Goal: Transaction & Acquisition: Purchase product/service

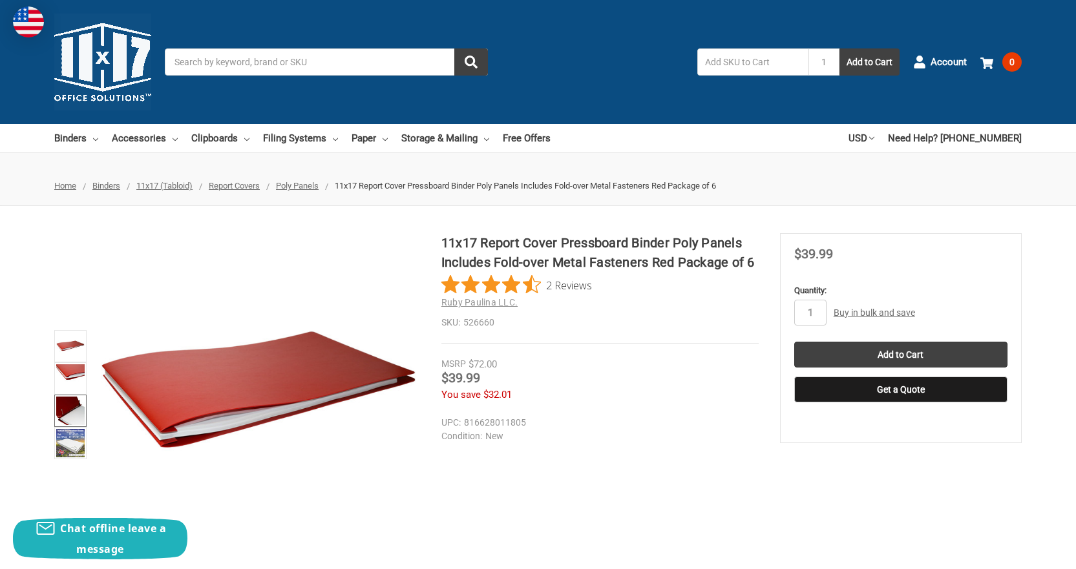
click at [65, 419] on img at bounding box center [70, 411] width 28 height 28
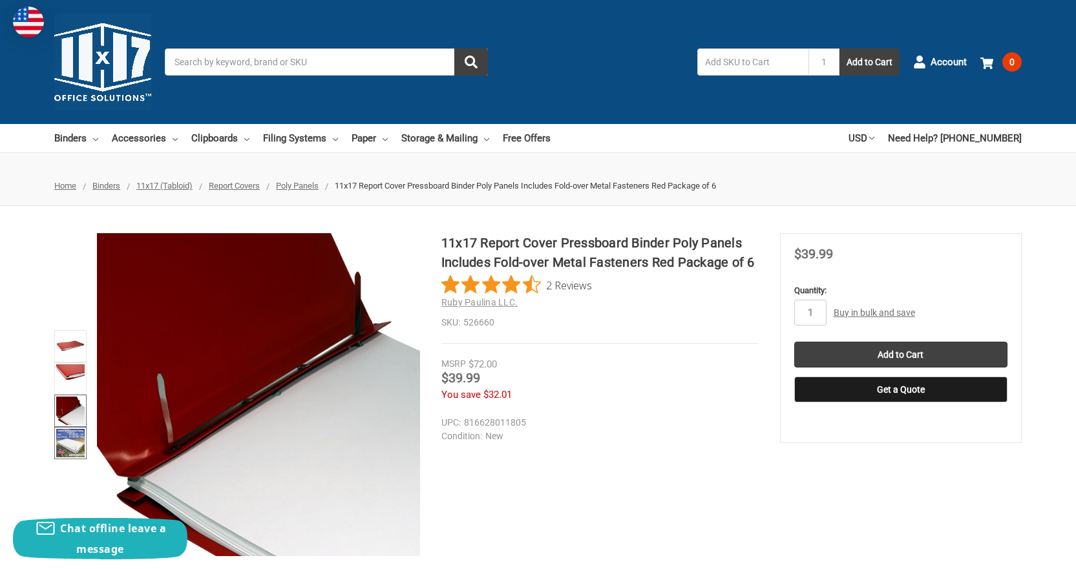
click at [73, 459] on link at bounding box center [70, 443] width 32 height 32
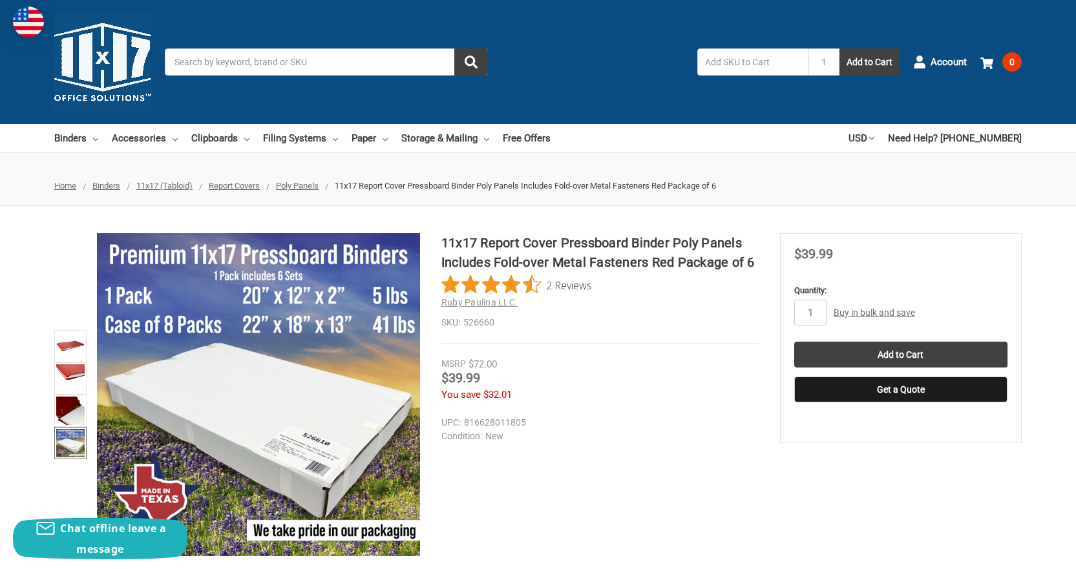
click at [68, 442] on img at bounding box center [70, 443] width 28 height 28
click at [66, 395] on link at bounding box center [70, 411] width 32 height 32
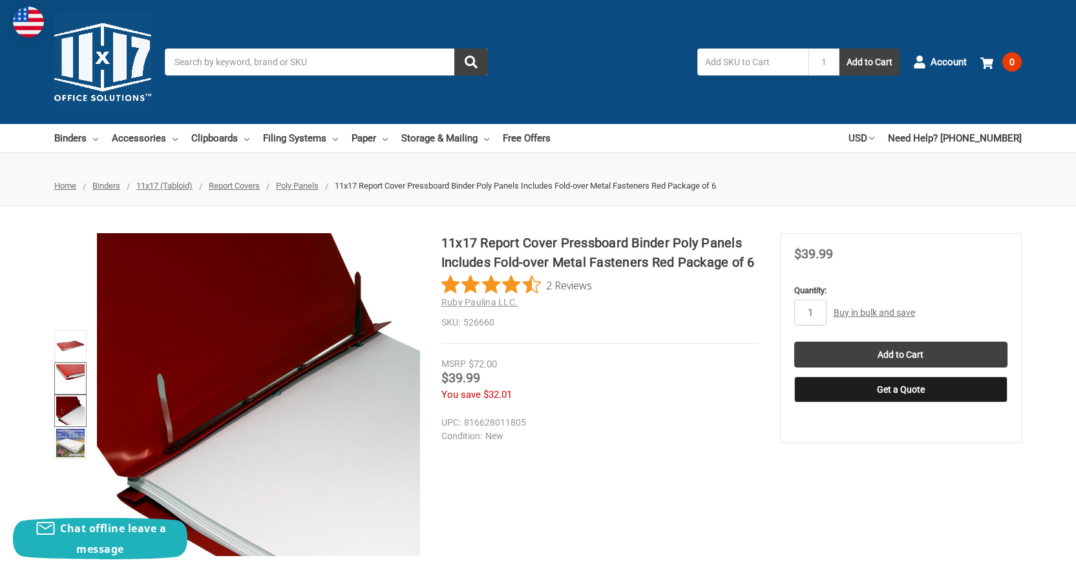
click at [67, 370] on img at bounding box center [70, 378] width 28 height 28
